Goal: Transaction & Acquisition: Purchase product/service

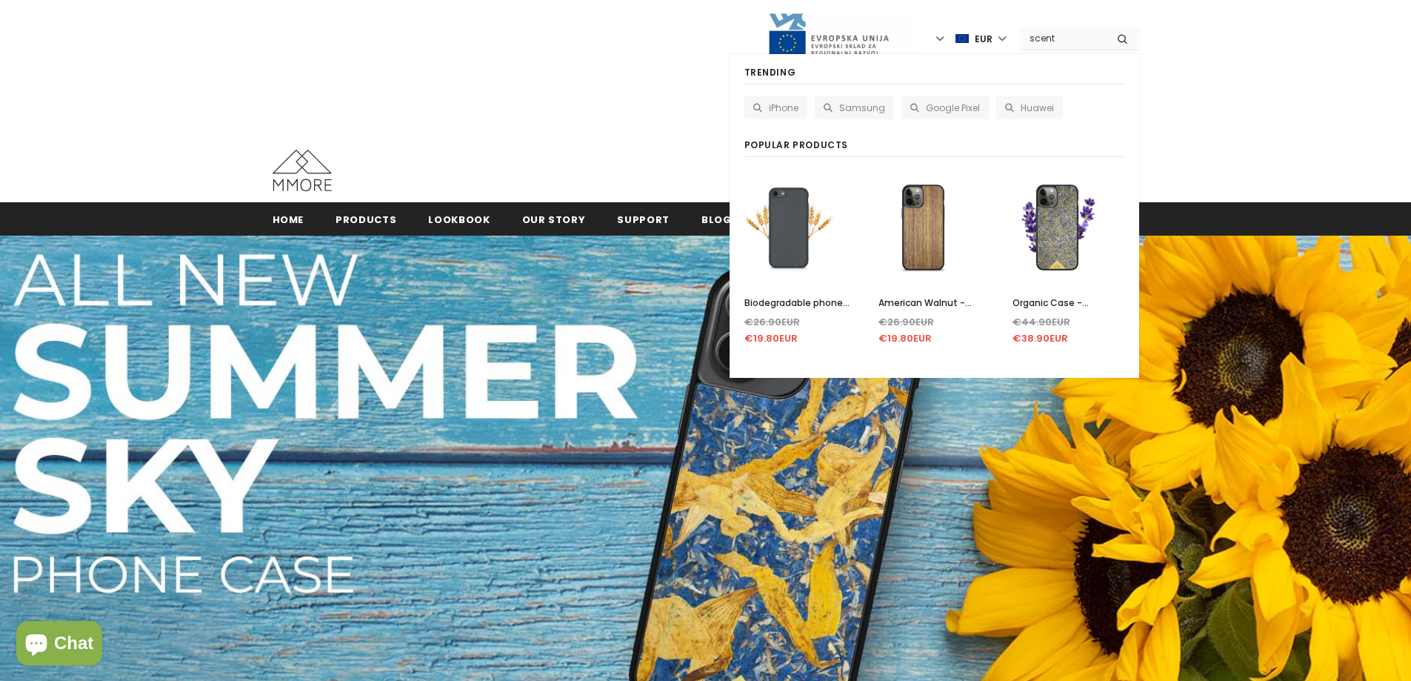
type input "scent"
click at [1106, 27] on button "submit" at bounding box center [1122, 38] width 33 height 22
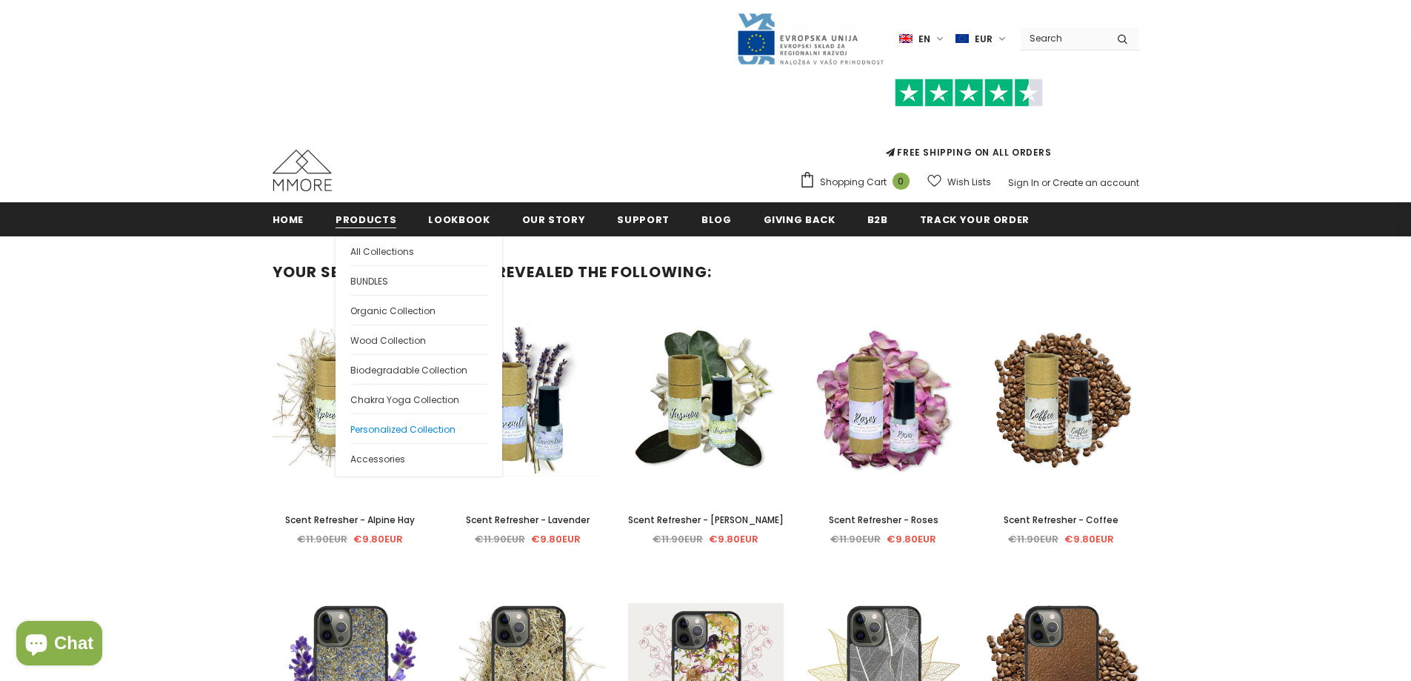
drag, startPoint x: 384, startPoint y: 459, endPoint x: 397, endPoint y: 432, distance: 30.2
click at [384, 459] on span "Accessories" at bounding box center [377, 459] width 55 height 13
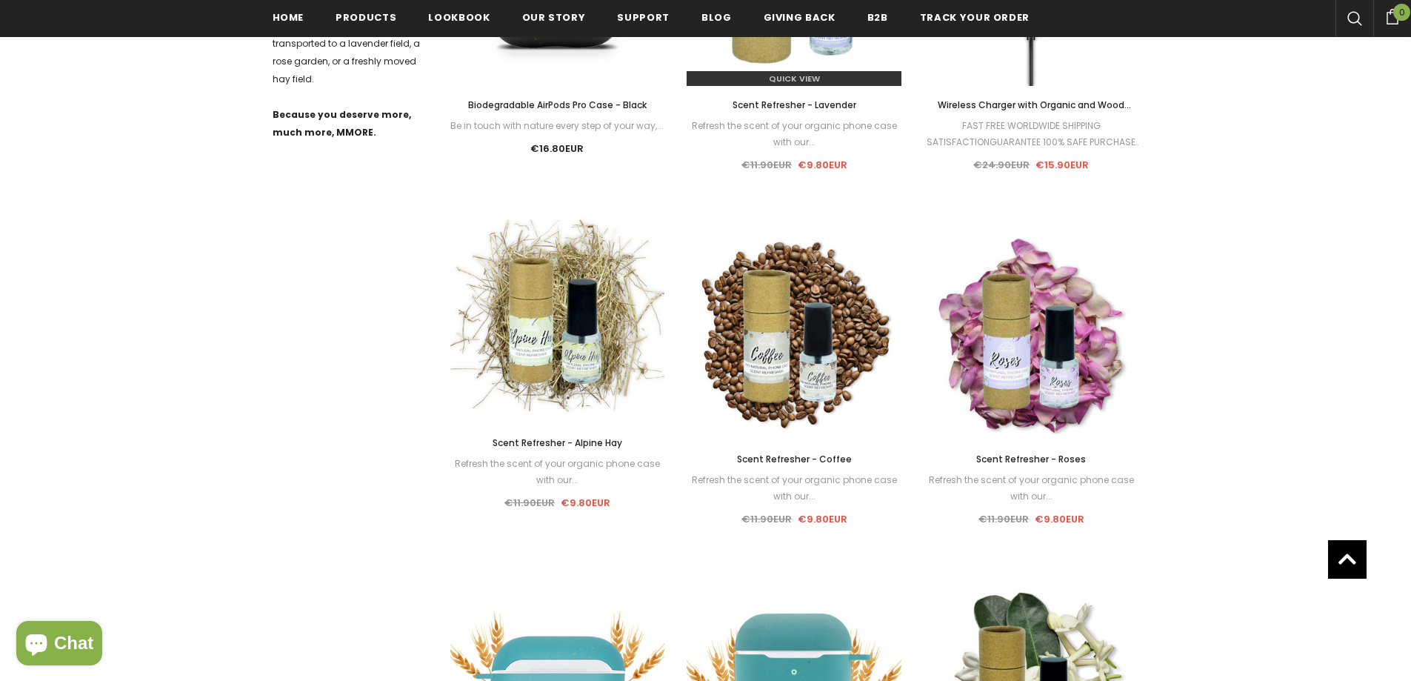
scroll to position [745, 0]
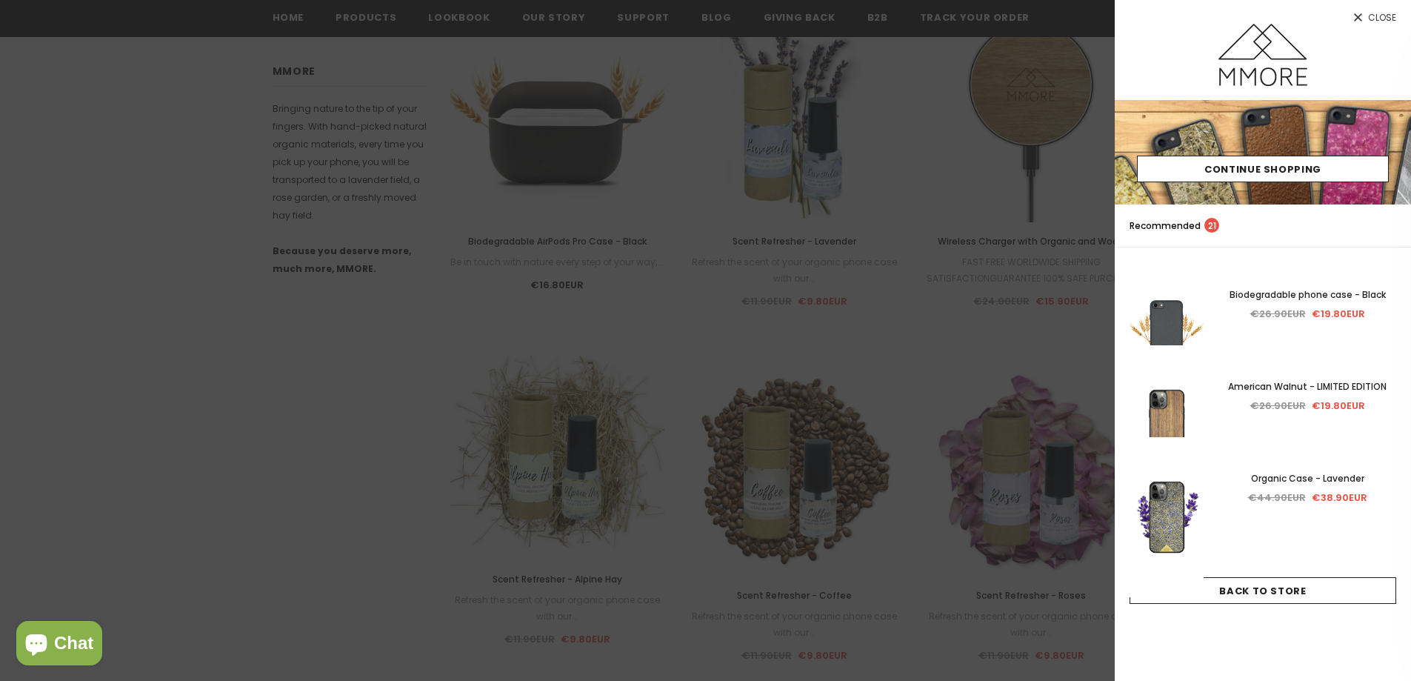
click at [830, 103] on div at bounding box center [705, 340] width 1411 height 681
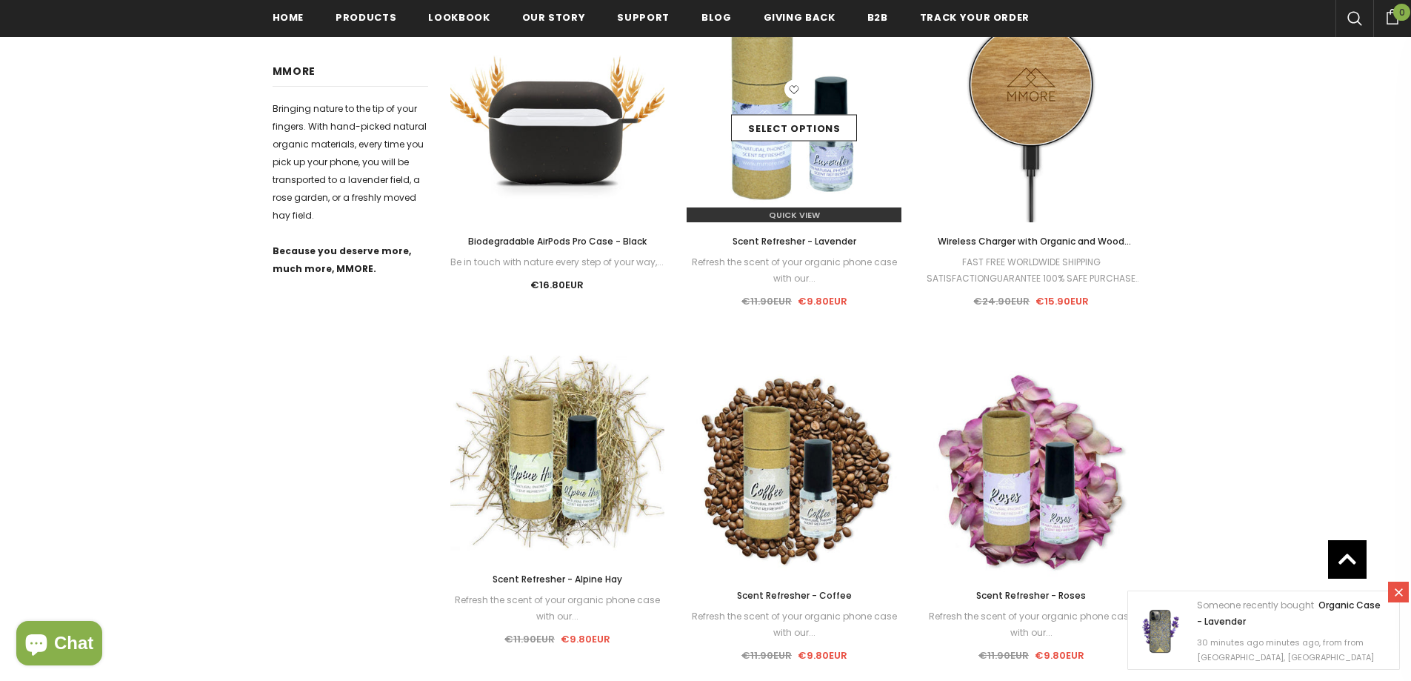
click at [822, 76] on img at bounding box center [794, 114] width 215 height 215
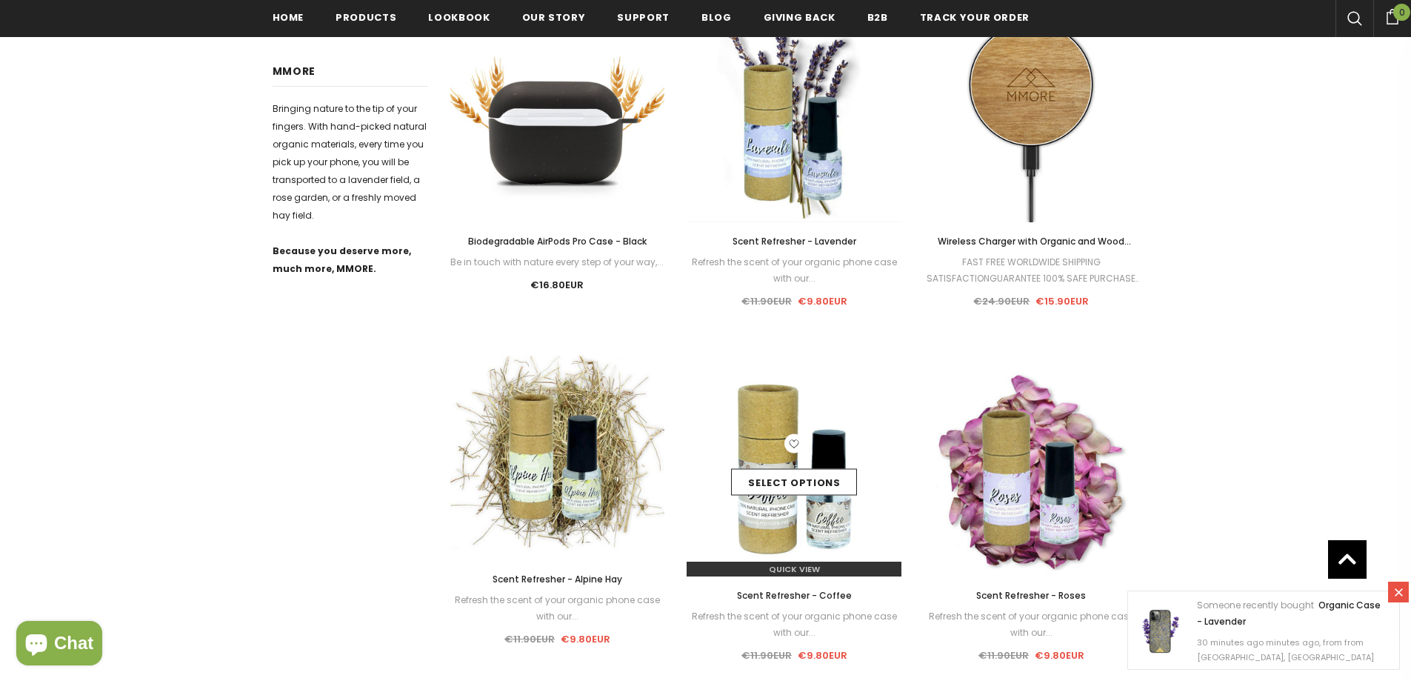
click at [830, 416] on img at bounding box center [794, 469] width 215 height 215
